Goal: Information Seeking & Learning: Check status

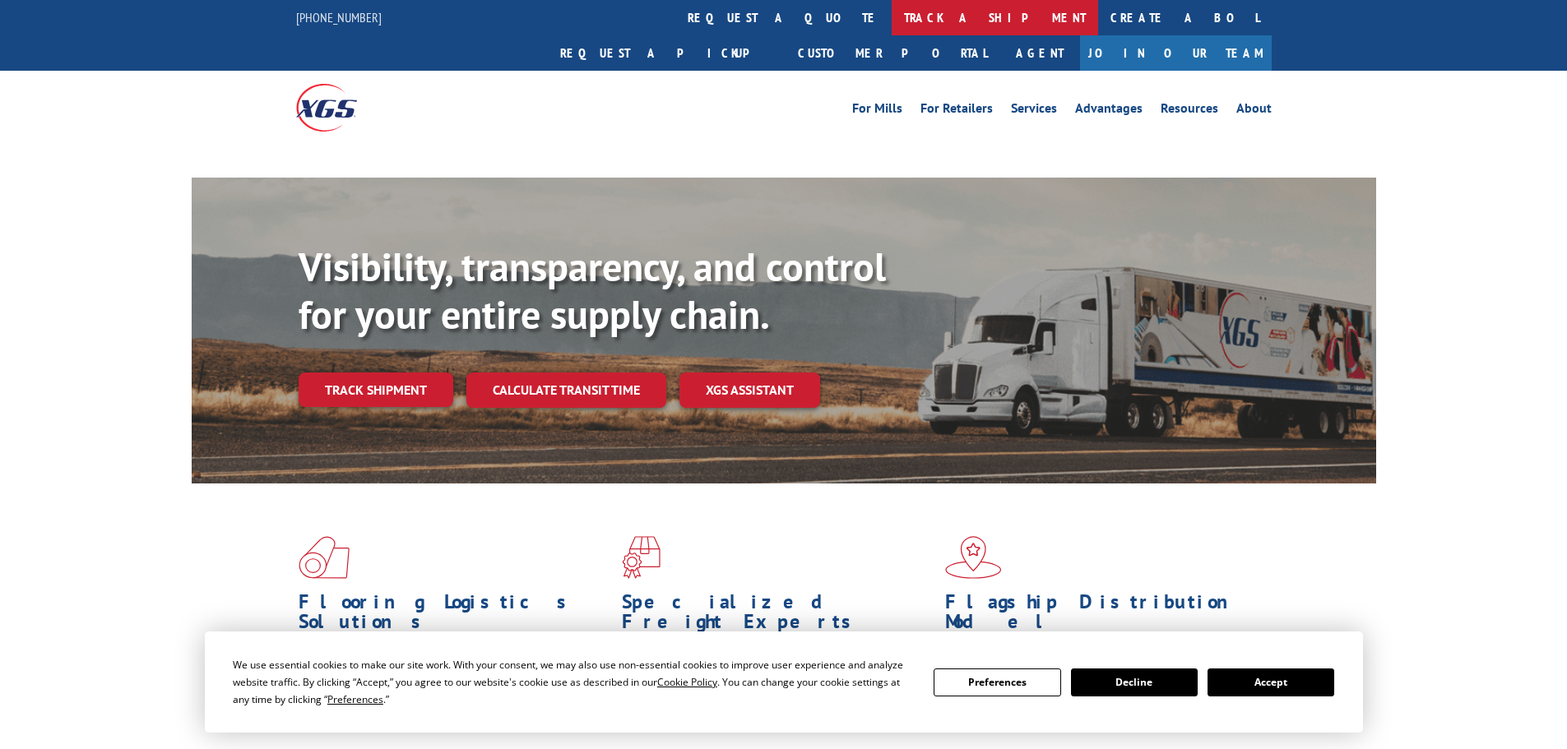
click at [892, 15] on link "track a shipment" at bounding box center [995, 17] width 206 height 35
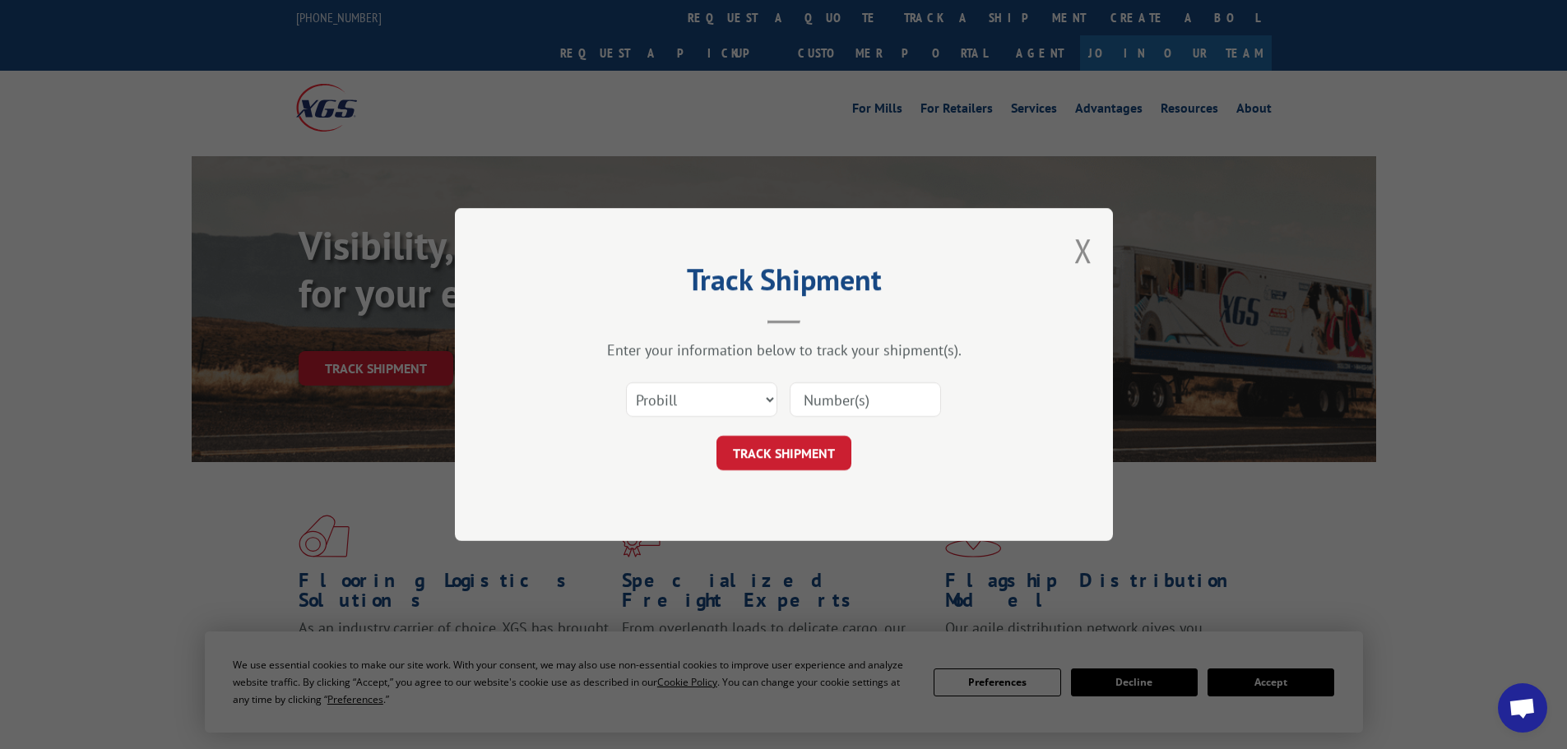
click at [833, 378] on div "Select category... Probill BOL PO" at bounding box center [783, 400] width 493 height 54
click at [829, 390] on input at bounding box center [865, 399] width 151 height 35
paste input "17235306"
type input "17235306"
click at [716, 436] on button "TRACK SHIPMENT" at bounding box center [783, 453] width 135 height 35
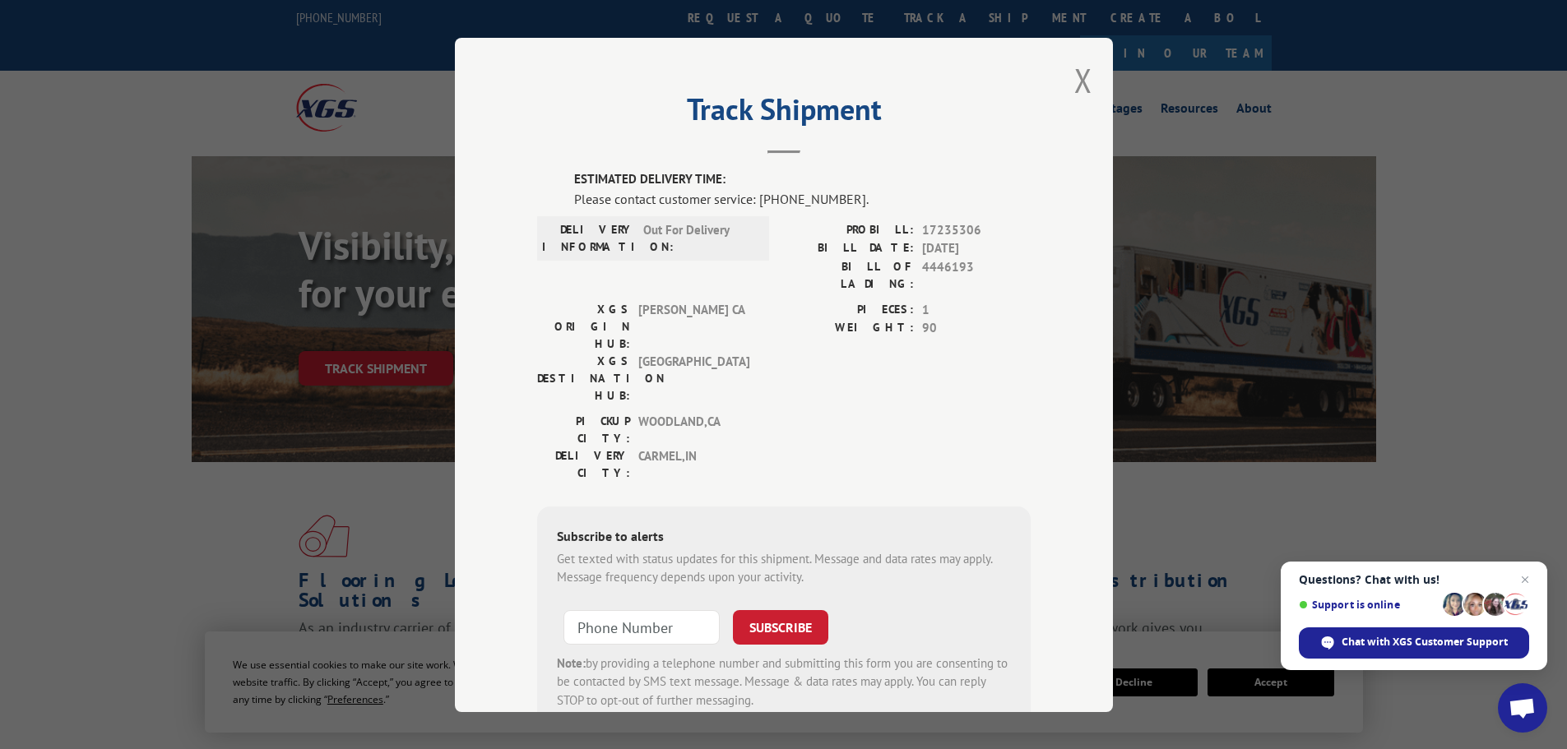
click at [1535, 576] on span "Questions? Chat with us! Support is online Chat with XGS Customer Support" at bounding box center [1414, 616] width 266 height 109
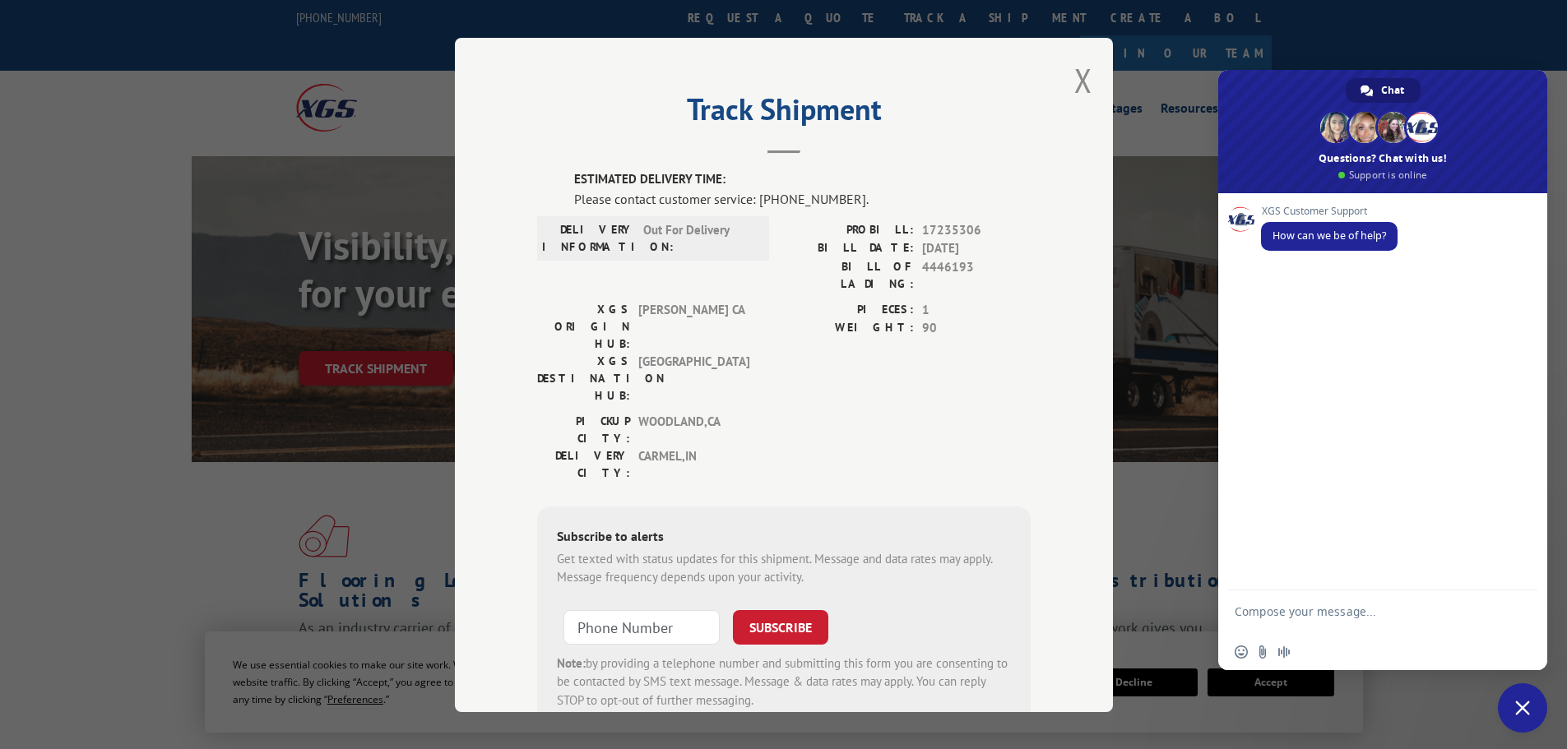
click at [1459, 41] on div "Track Shipment ESTIMATED DELIVERY TIME: Please contact customer service: [PHONE…" at bounding box center [783, 374] width 1567 height 749
click at [1219, 409] on div "XGS Customer Support How can we be of help?" at bounding box center [1382, 391] width 329 height 397
click at [1522, 711] on span "Close chat" at bounding box center [1522, 708] width 15 height 15
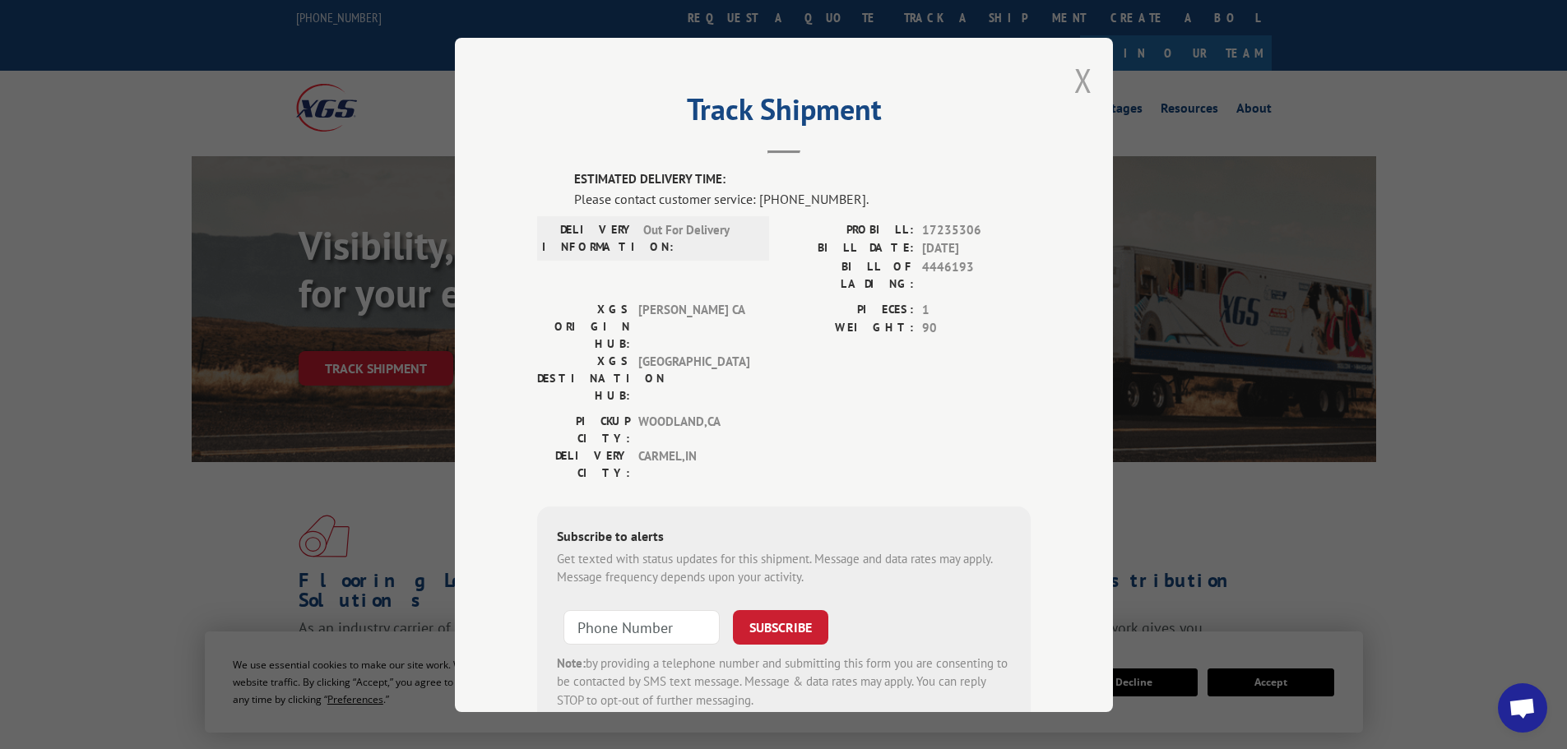
click at [1077, 83] on button "Close modal" at bounding box center [1083, 80] width 18 height 44
